Goal: Transaction & Acquisition: Download file/media

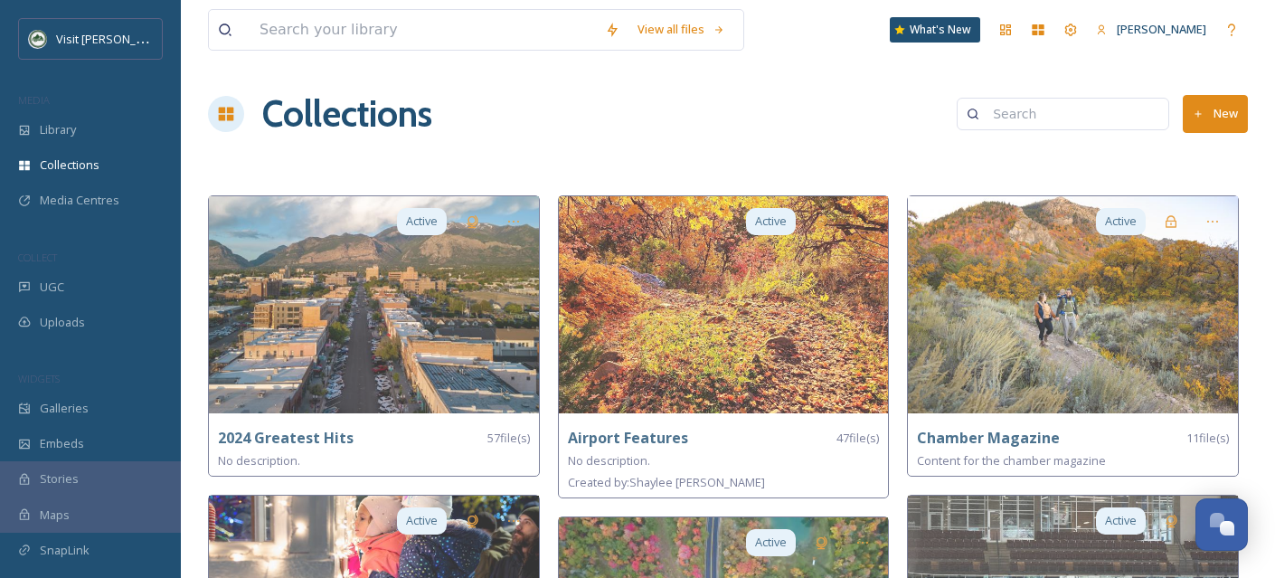
scroll to position [686, 0]
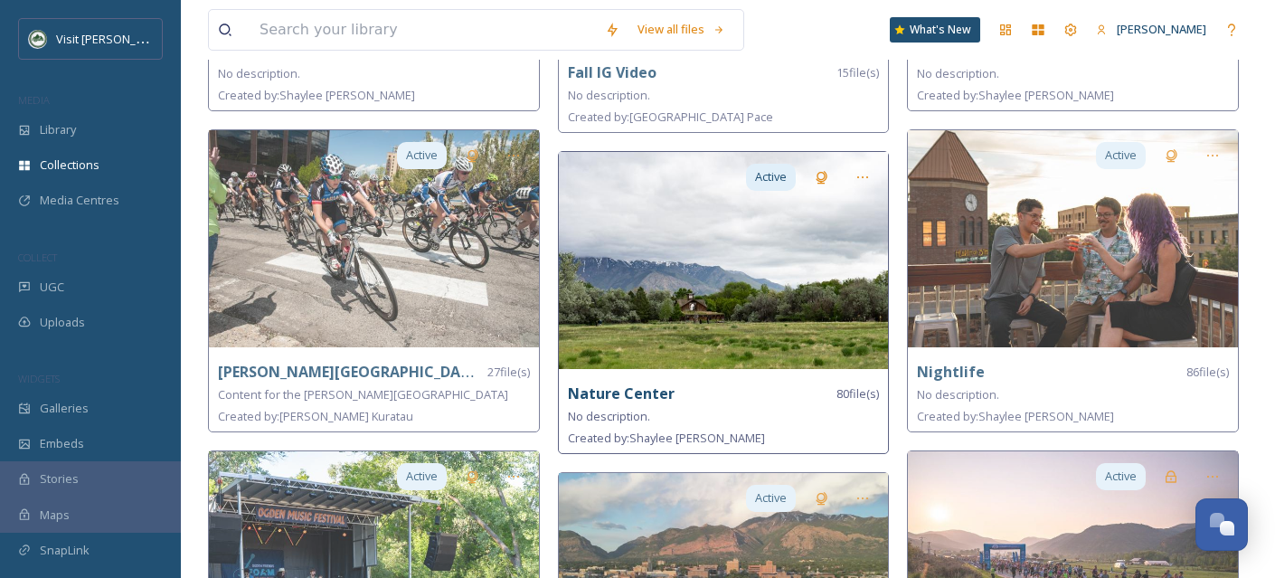
click at [691, 330] on img at bounding box center [724, 260] width 330 height 217
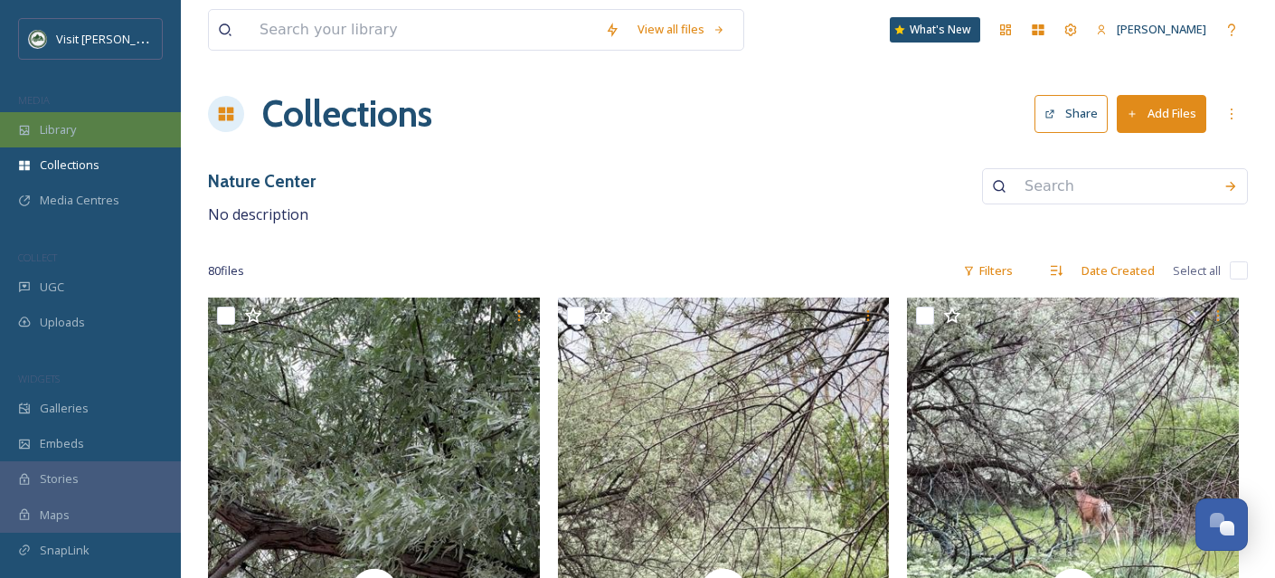
click at [89, 125] on div "Library" at bounding box center [90, 129] width 181 height 35
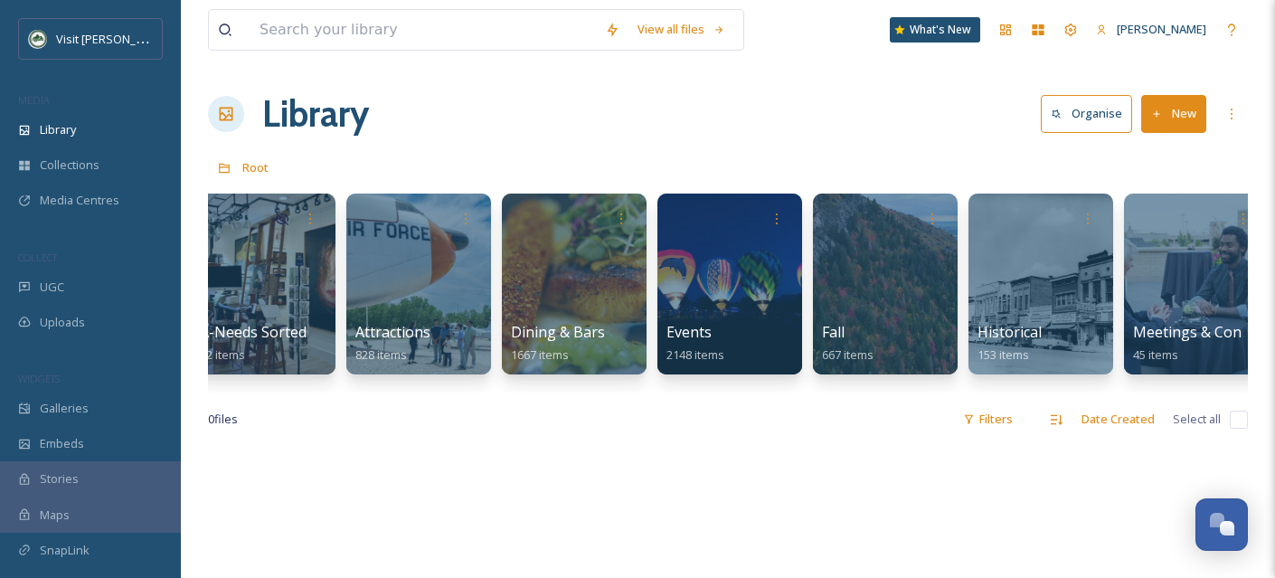
scroll to position [0, 24]
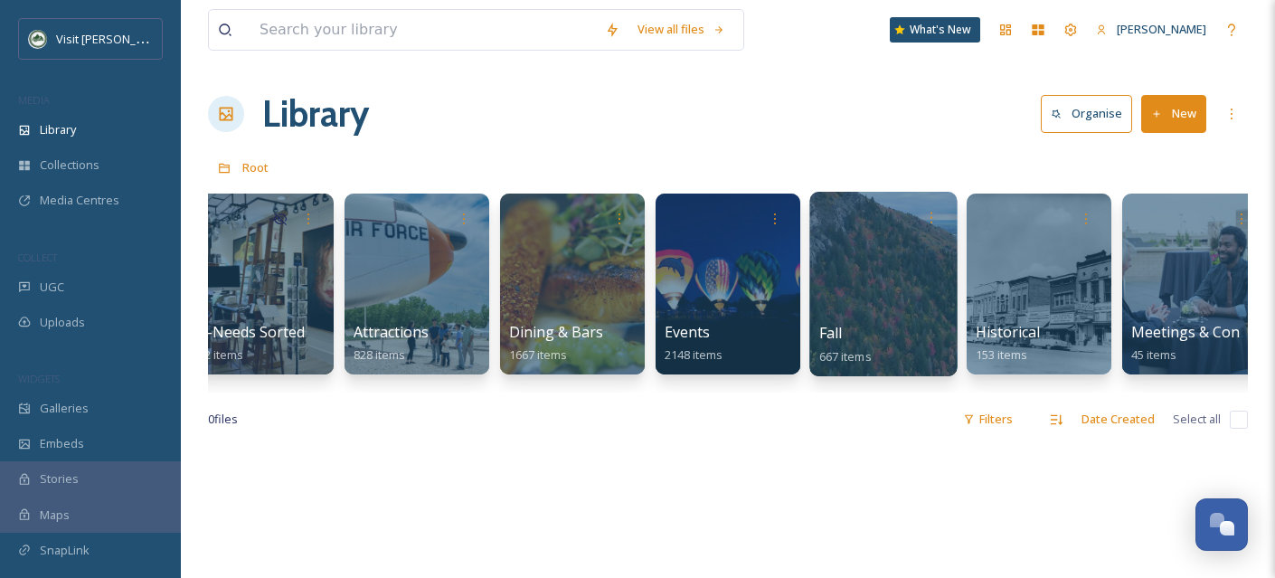
click at [873, 295] on div at bounding box center [882, 284] width 147 height 184
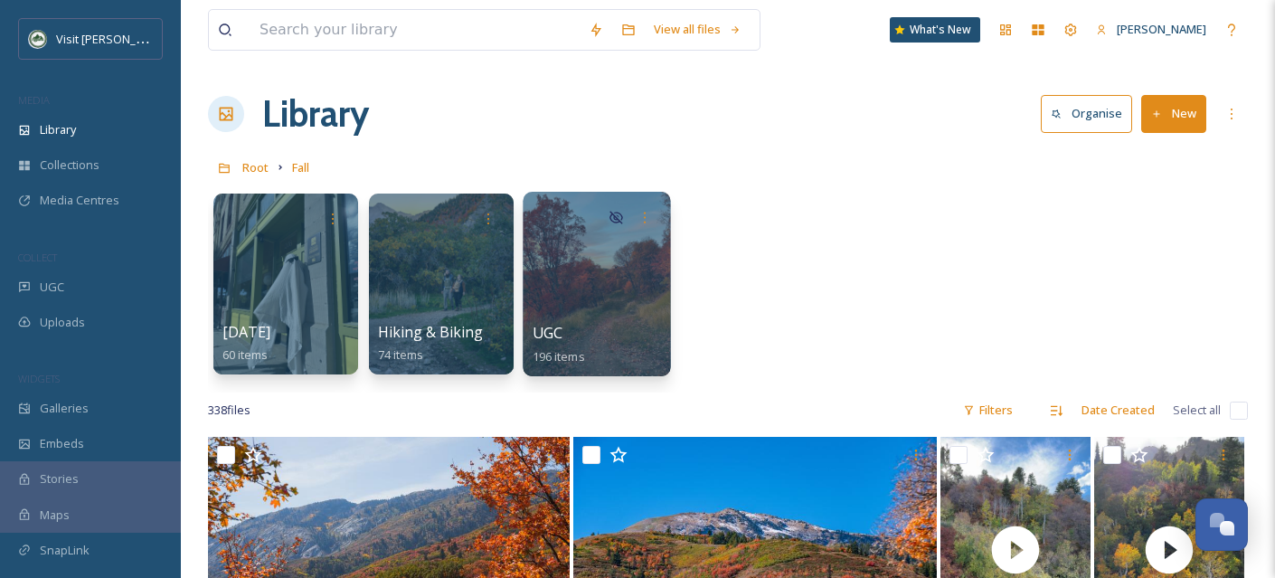
click at [607, 302] on div at bounding box center [596, 284] width 147 height 184
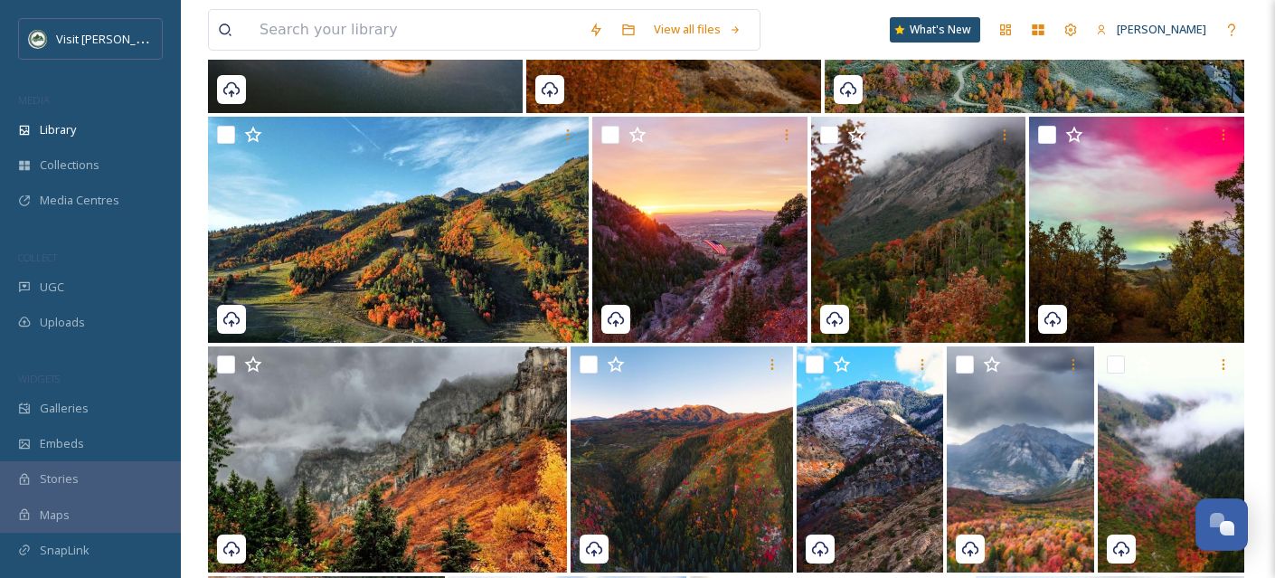
scroll to position [590, 0]
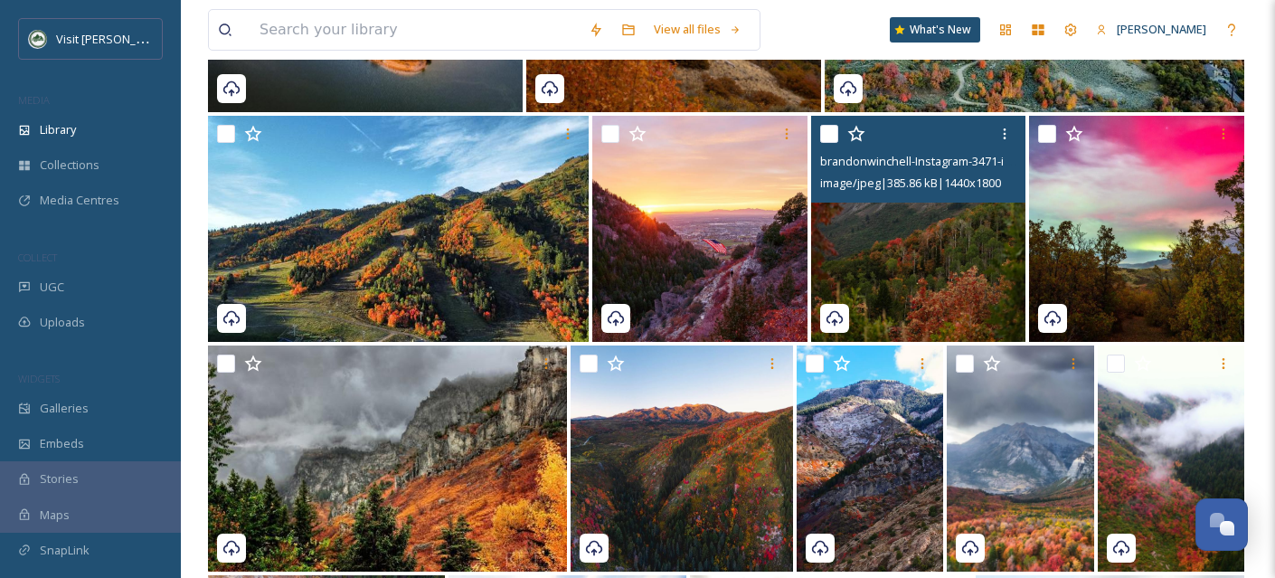
click at [951, 280] on img at bounding box center [918, 229] width 215 height 226
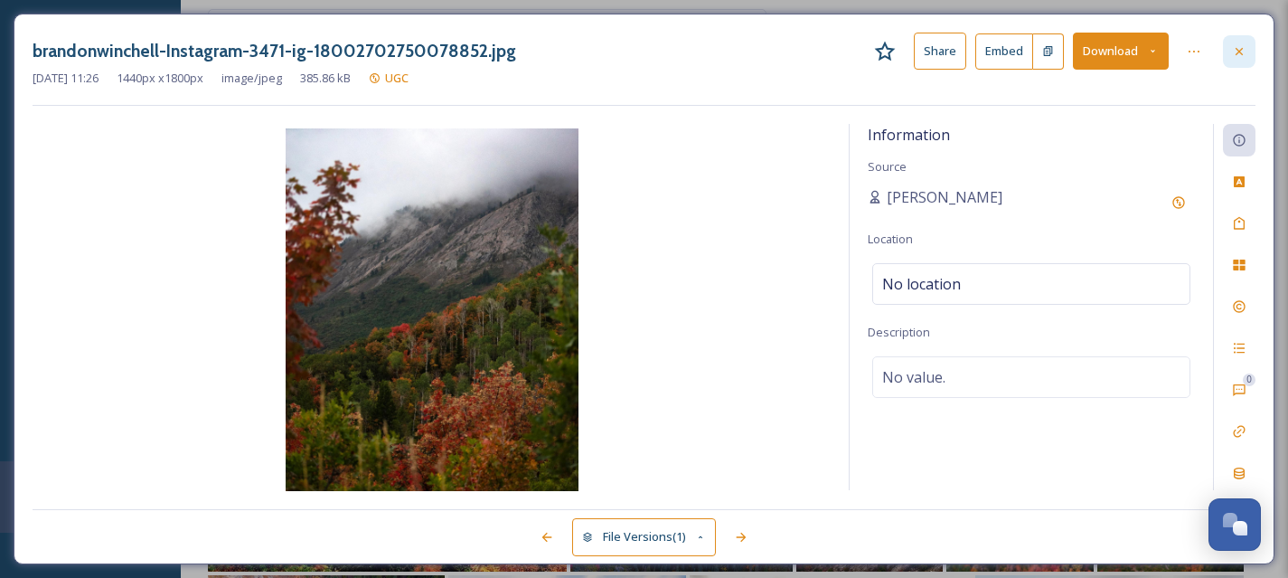
click at [1241, 49] on icon at bounding box center [1239, 50] width 7 height 7
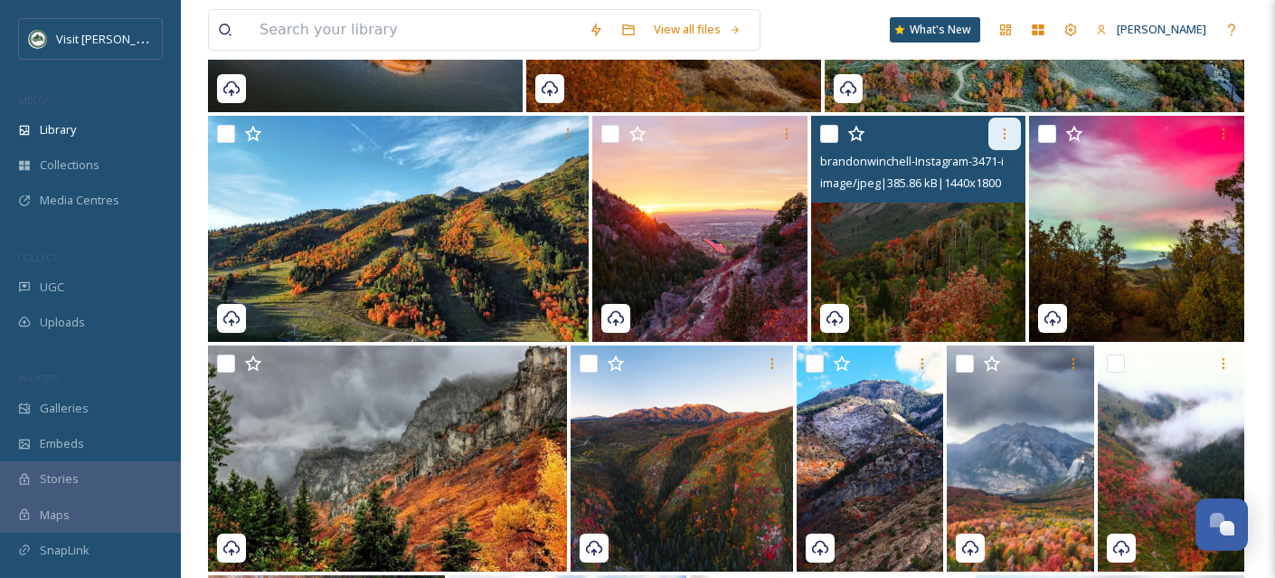
click at [1004, 137] on icon at bounding box center [1005, 133] width 3 height 11
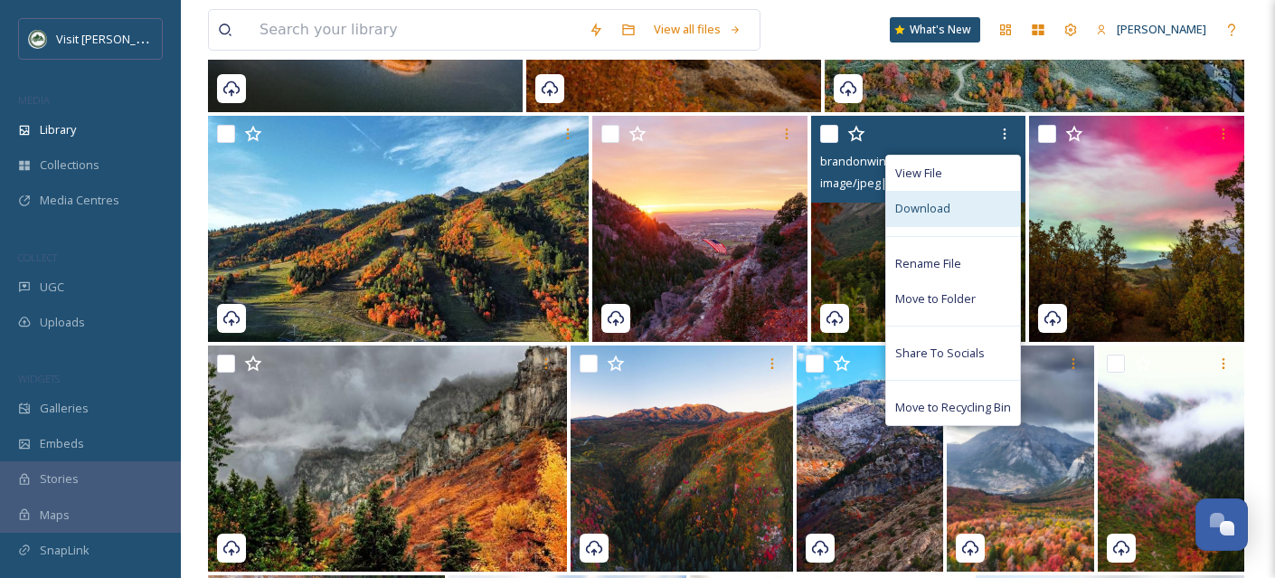
click at [971, 208] on div "Download" at bounding box center [953, 208] width 134 height 35
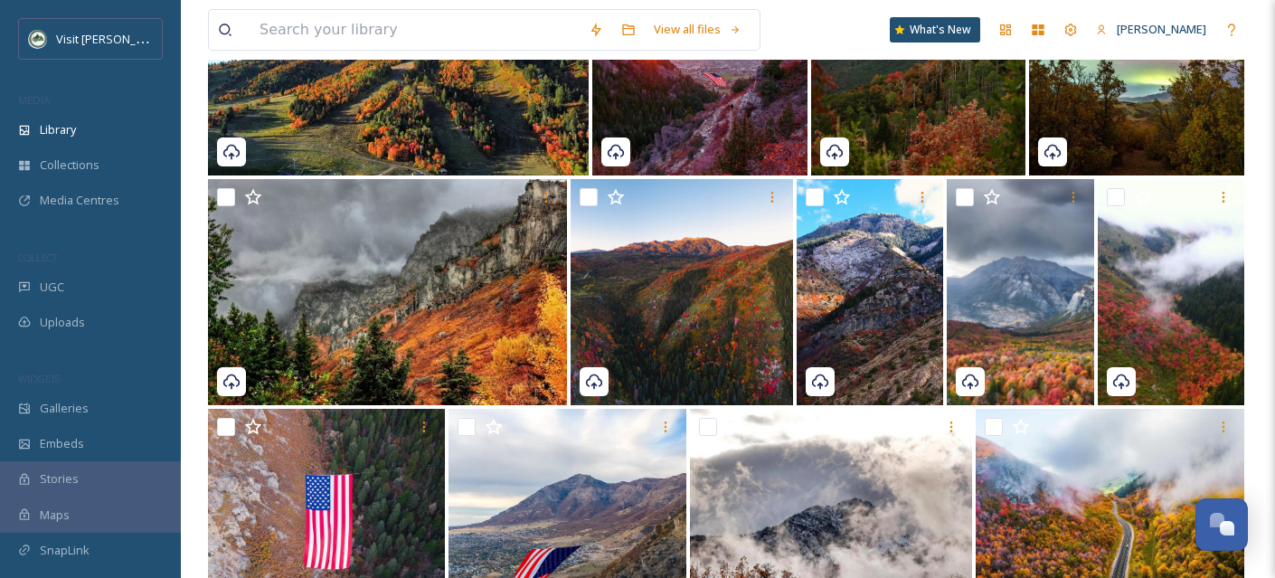
scroll to position [763, 0]
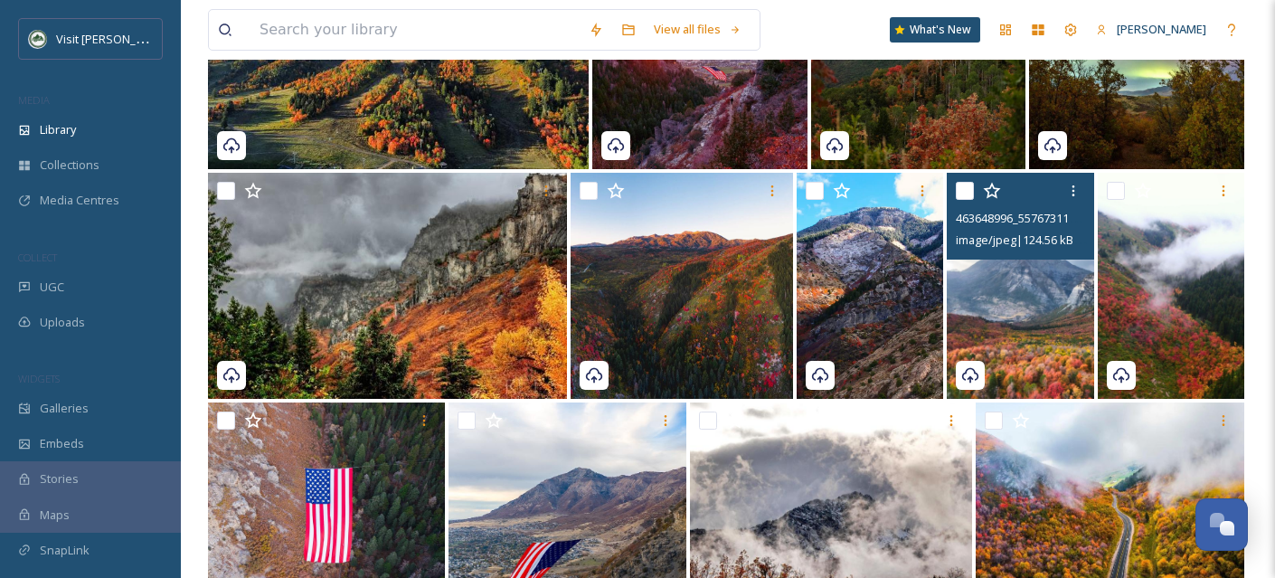
click at [1025, 297] on img at bounding box center [1020, 286] width 146 height 226
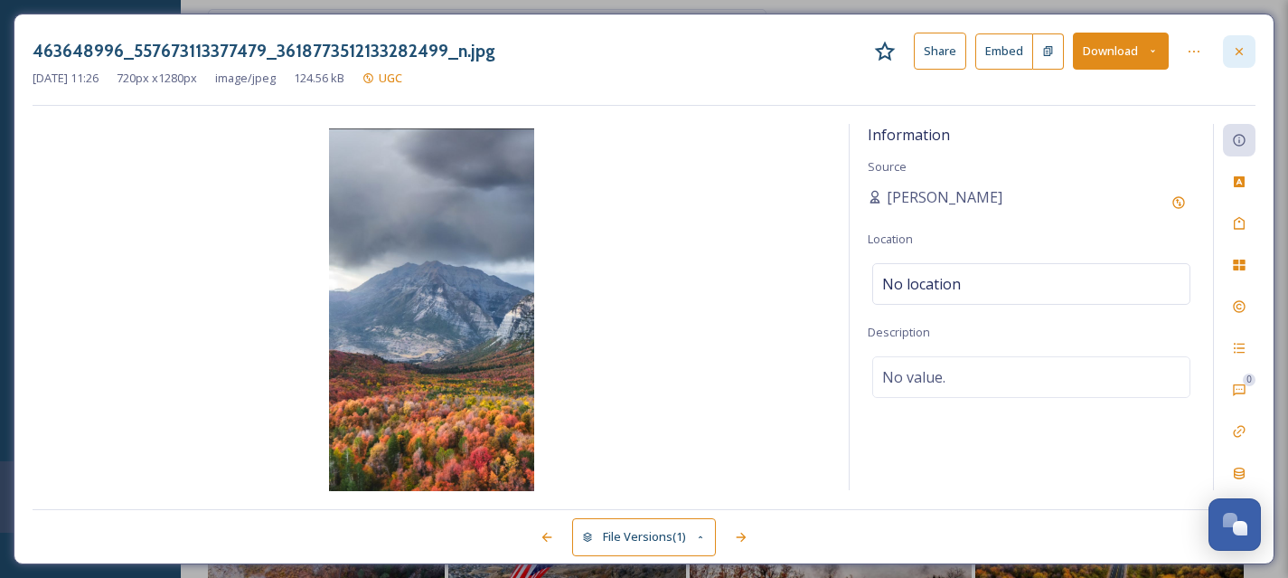
click at [1247, 52] on div at bounding box center [1239, 51] width 33 height 33
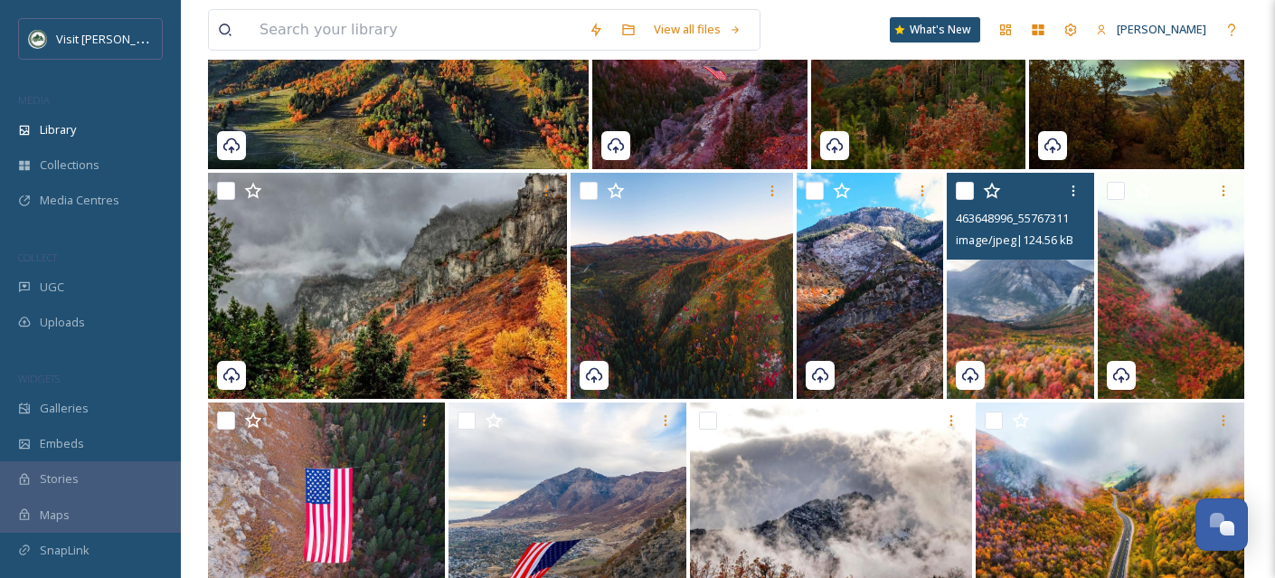
click at [959, 195] on input "checkbox" at bounding box center [965, 191] width 18 height 18
checkbox input "true"
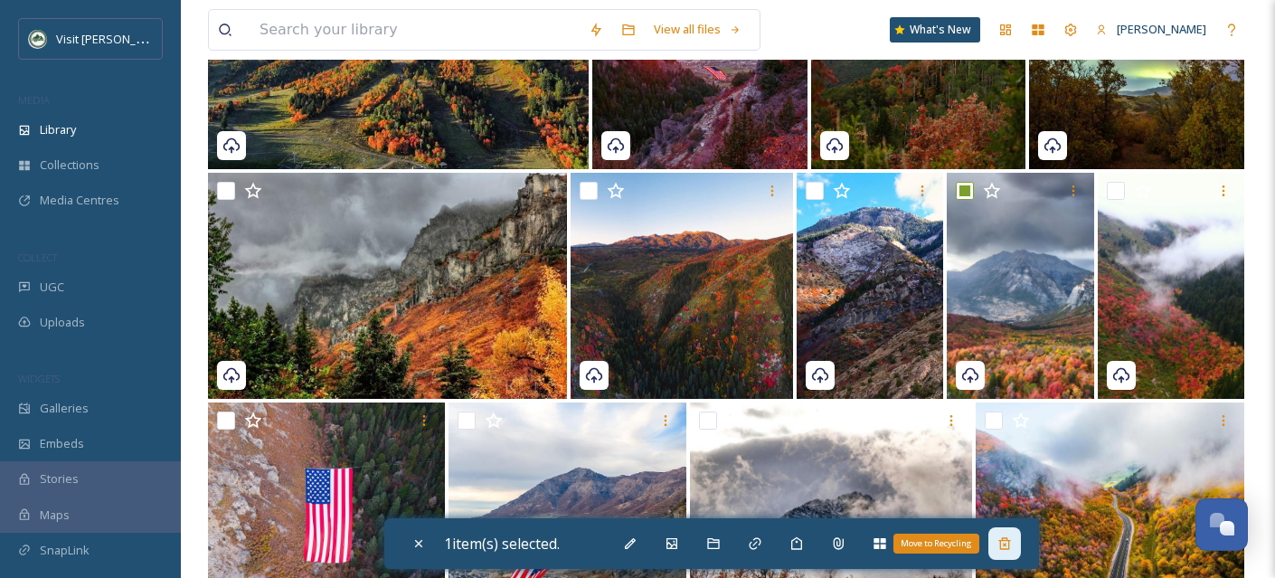
click at [1009, 552] on div "Move to Recycling" at bounding box center [1004, 543] width 33 height 33
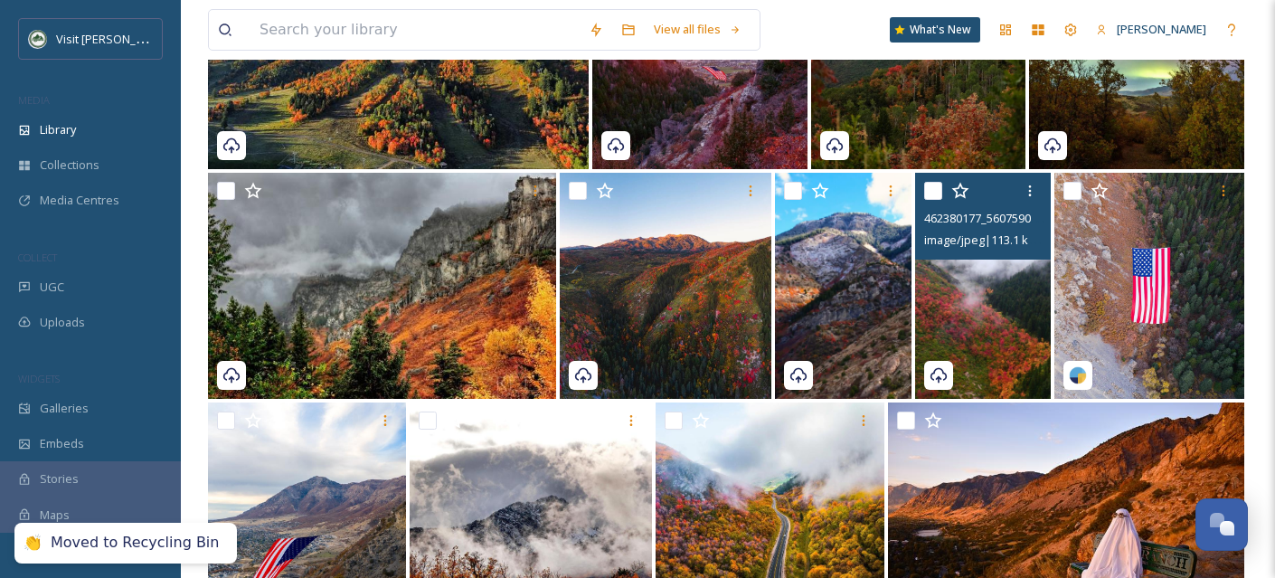
click at [1023, 351] on img at bounding box center [983, 286] width 136 height 226
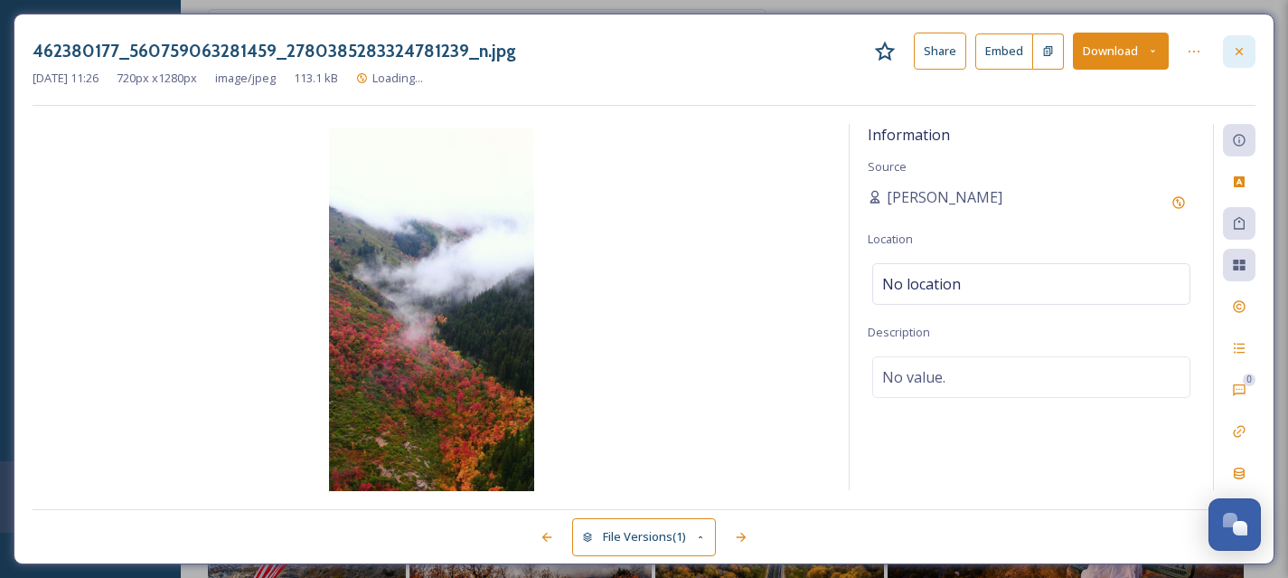
click at [1250, 49] on div at bounding box center [1239, 51] width 33 height 33
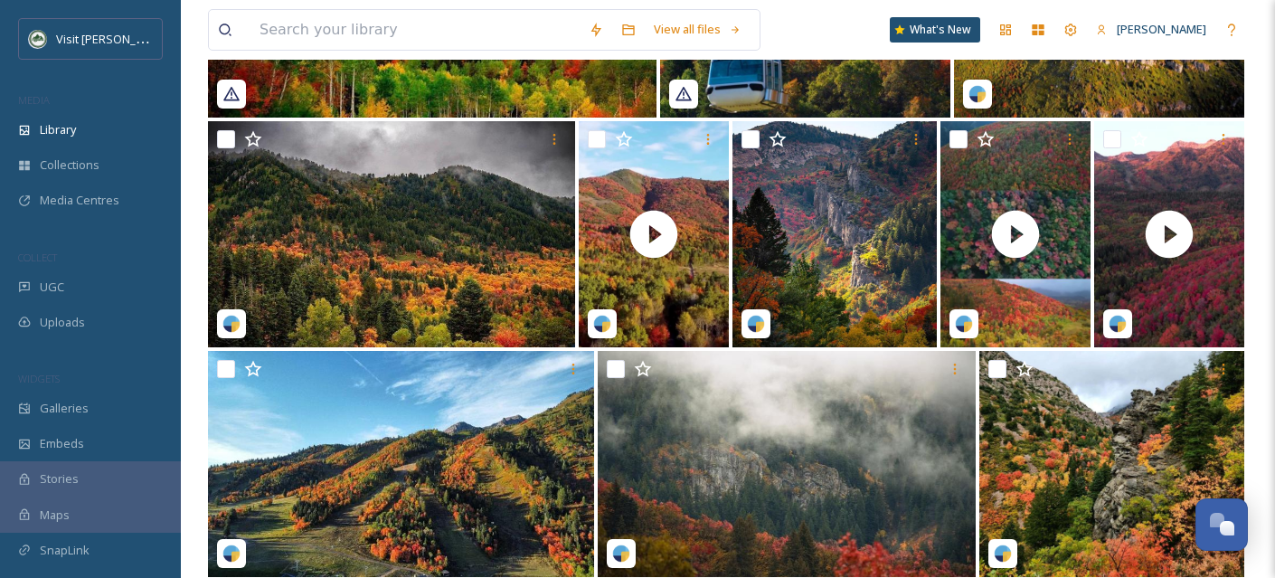
scroll to position [1743, 0]
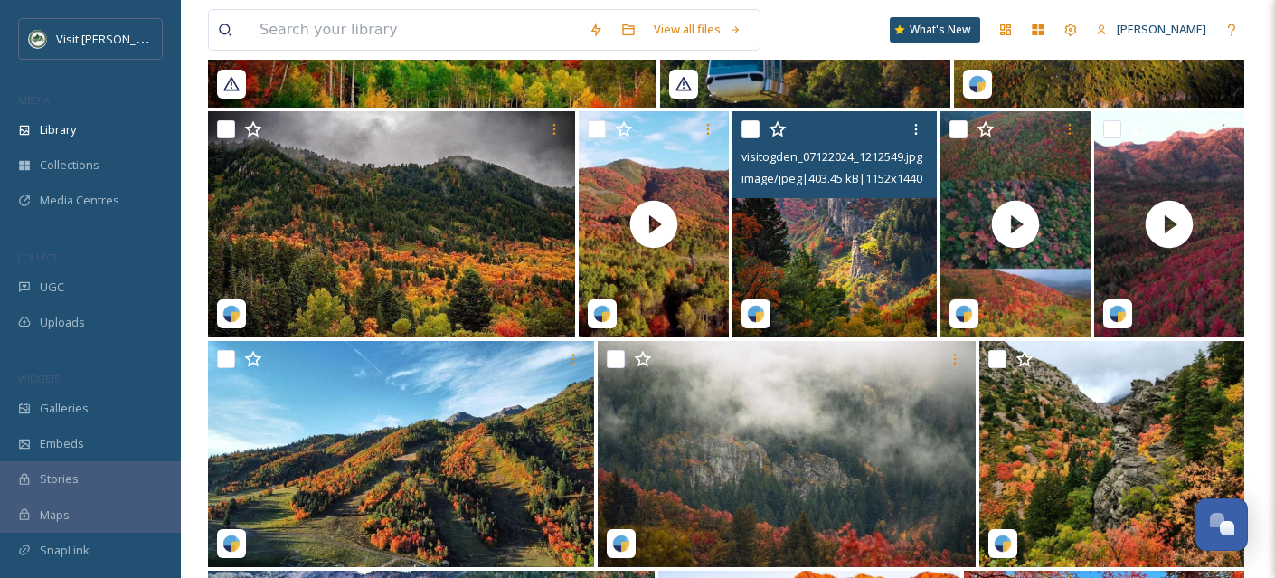
click at [859, 225] on img at bounding box center [834, 224] width 204 height 226
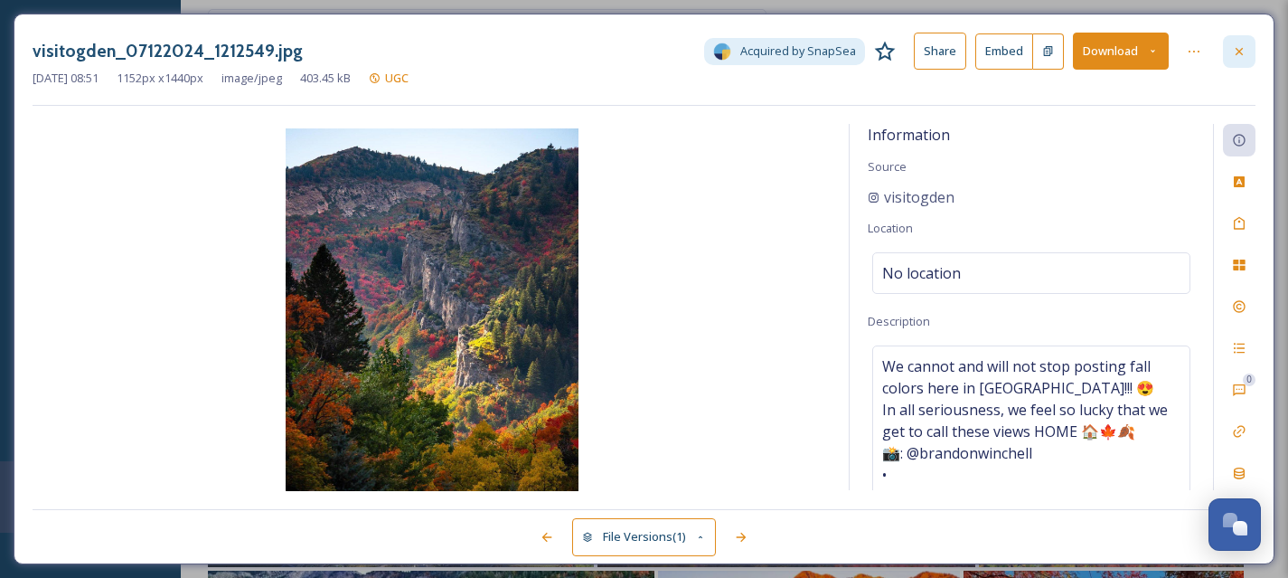
click at [1240, 52] on icon at bounding box center [1239, 51] width 14 height 14
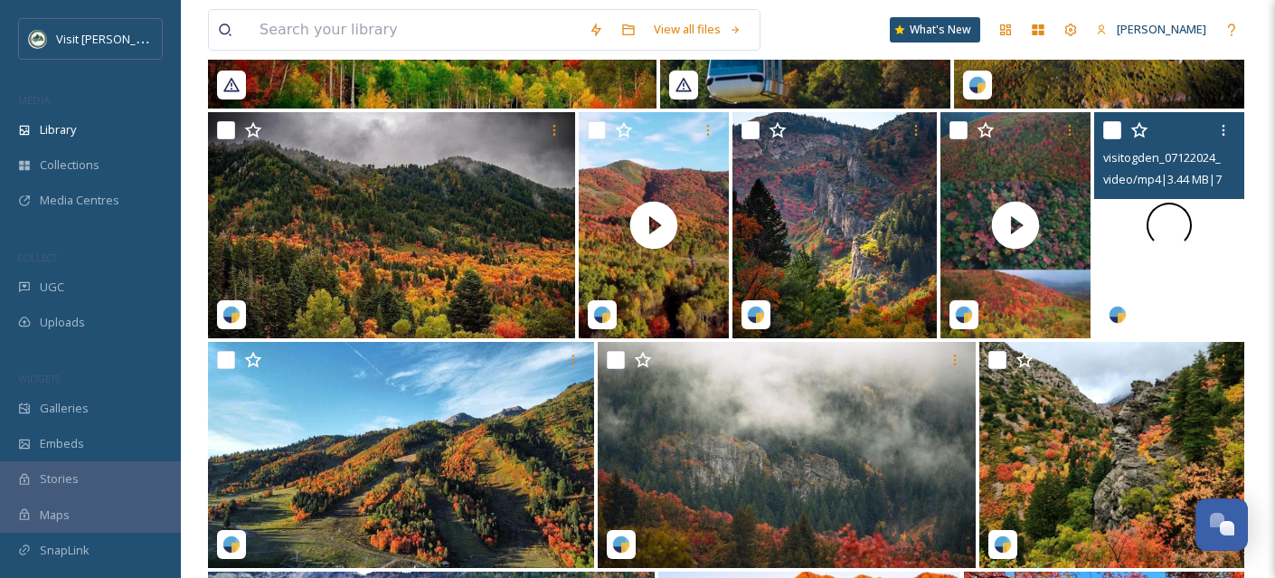
scroll to position [1759, 0]
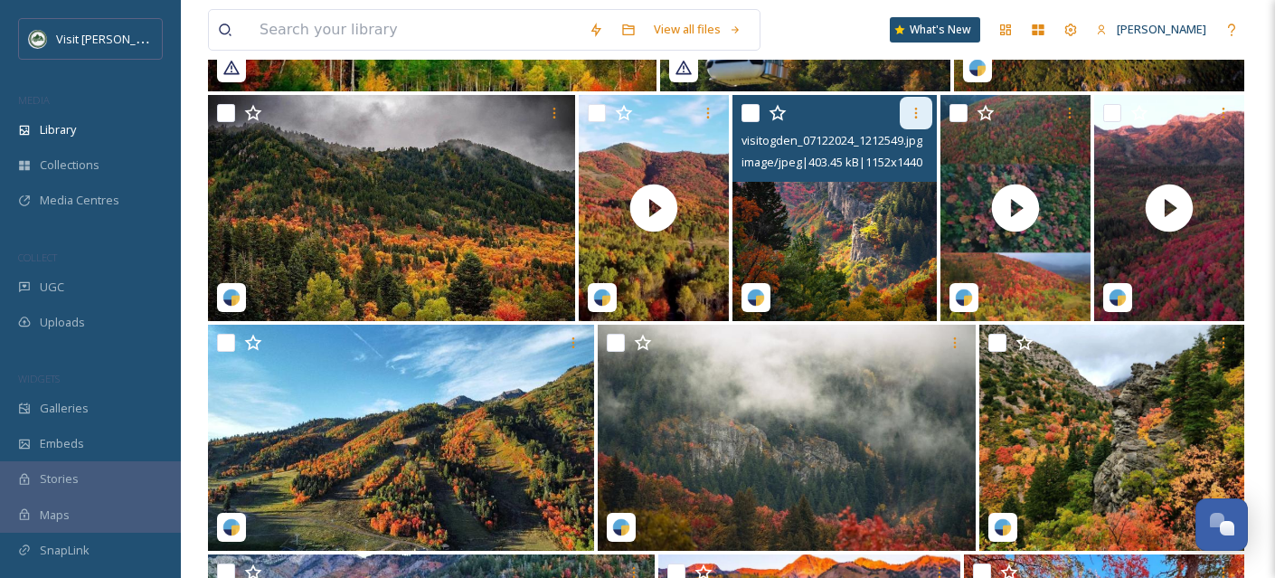
click at [915, 118] on icon at bounding box center [916, 113] width 14 height 14
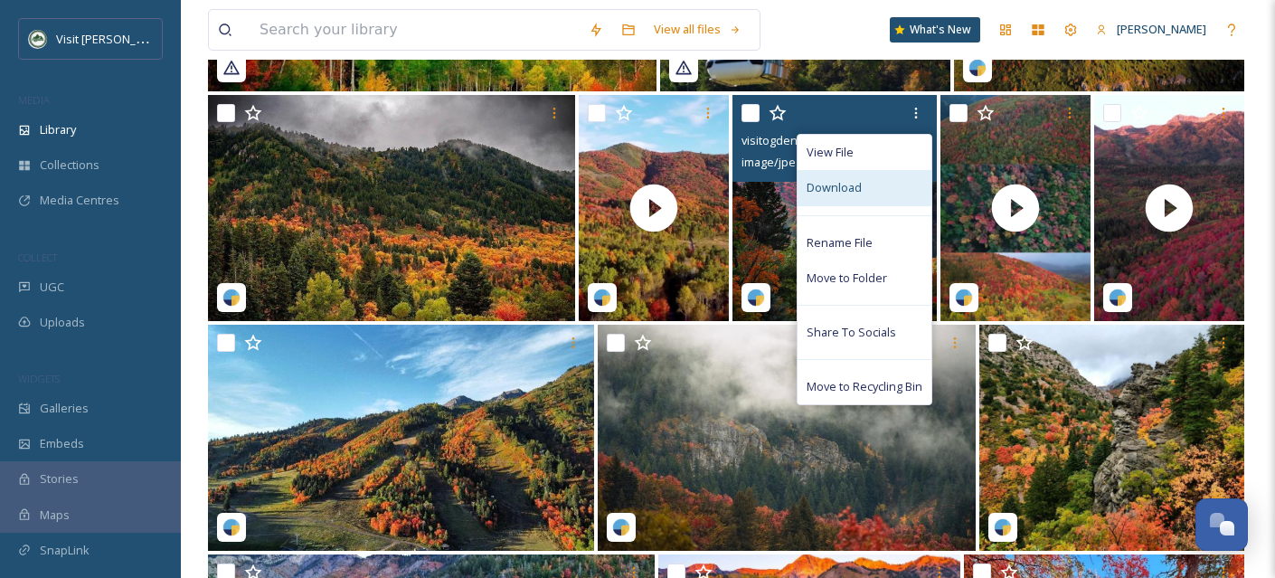
click at [857, 192] on span "Download" at bounding box center [833, 187] width 55 height 17
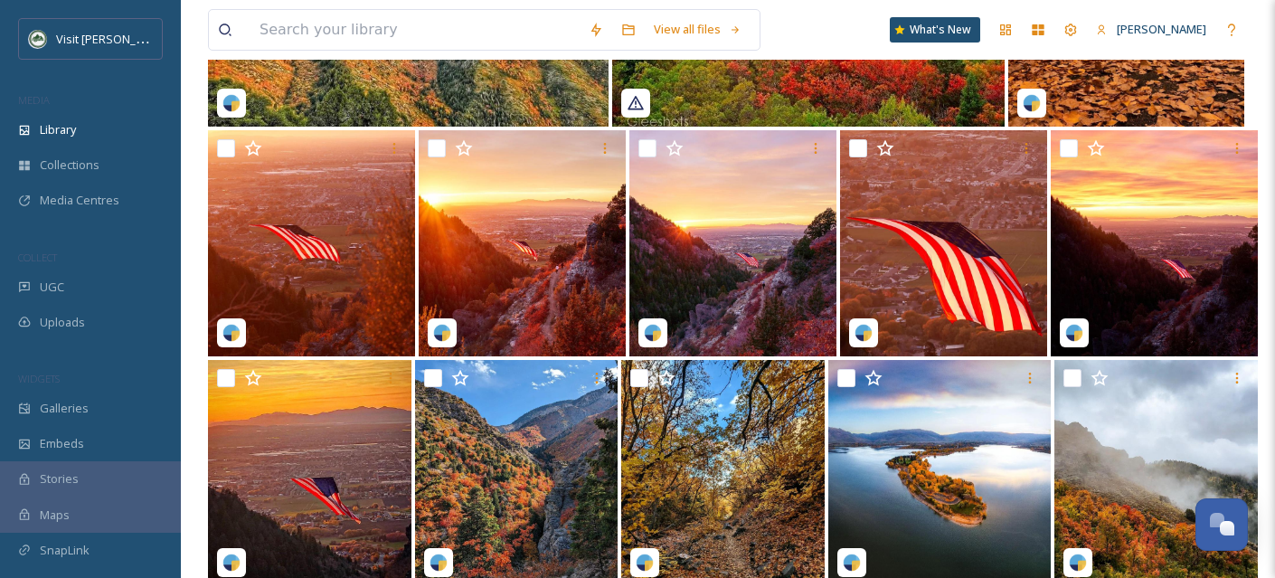
scroll to position [3332, 0]
click at [81, 123] on div "Library" at bounding box center [90, 129] width 181 height 35
